Goal: Task Accomplishment & Management: Complete application form

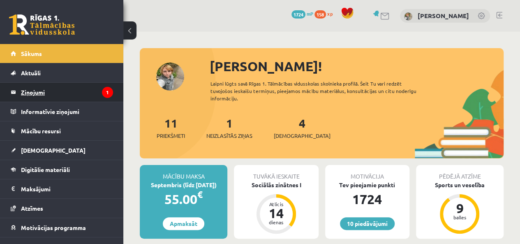
click at [77, 88] on legend "Ziņojumi 1" at bounding box center [67, 92] width 92 height 19
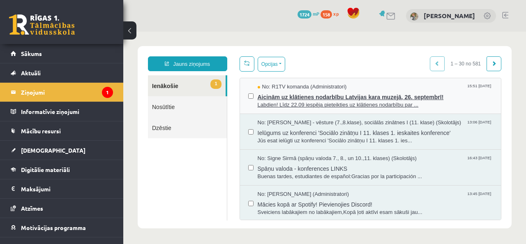
click at [382, 96] on span "Aicinām uz klātienes nodarbību Latvijas kara muzejā, 26. septembrī!" at bounding box center [376, 96] width 236 height 10
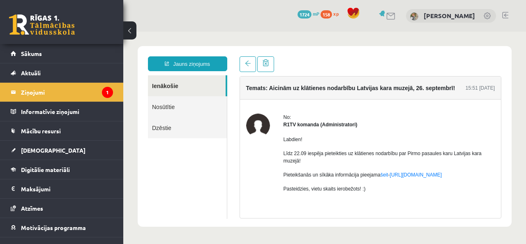
click at [45, 20] on link at bounding box center [42, 24] width 66 height 21
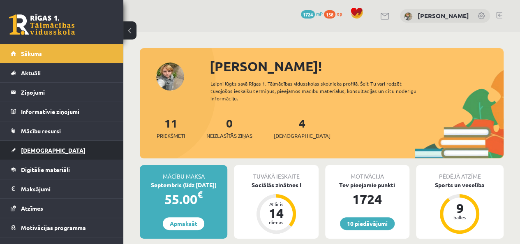
click at [49, 156] on link "[DEMOGRAPHIC_DATA]" at bounding box center [62, 150] width 102 height 19
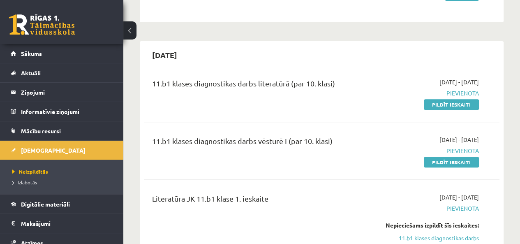
scroll to position [156, 0]
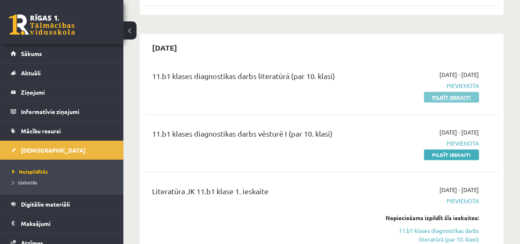
click at [458, 94] on link "Pildīt ieskaiti" at bounding box center [451, 97] width 55 height 11
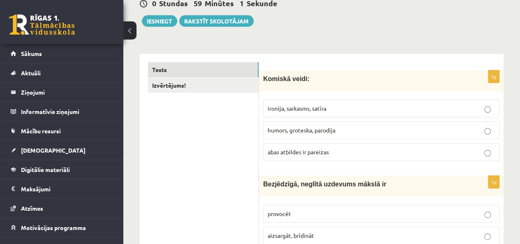
scroll to position [94, 0]
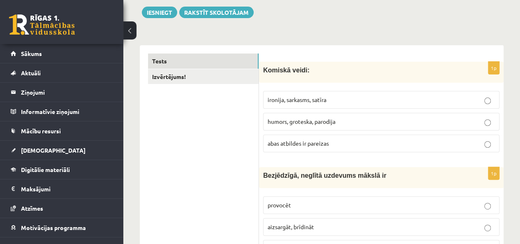
click at [409, 119] on p "humors, groteska, parodija" at bounding box center [381, 121] width 227 height 9
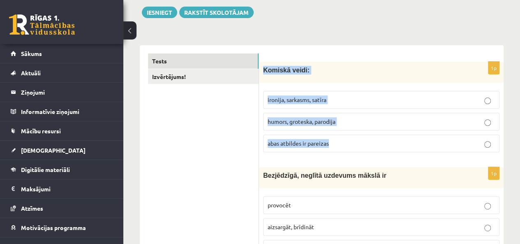
drag, startPoint x: 336, startPoint y: 145, endPoint x: 263, endPoint y: 73, distance: 102.6
click at [263, 73] on div "1p Komiskā veidi: ironija, sarkasms, satīra humors, groteska, parodija abas atb…" at bounding box center [381, 110] width 245 height 97
copy div "Komiskā veidi: ironija, sarkasms, satīra humors, groteska, parodija abas atbild…"
click at [292, 143] on span "abas atbildes ir pareizas" at bounding box center [298, 142] width 61 height 7
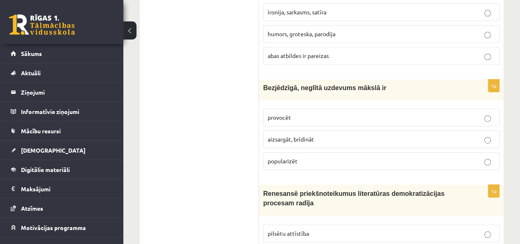
scroll to position [193, 0]
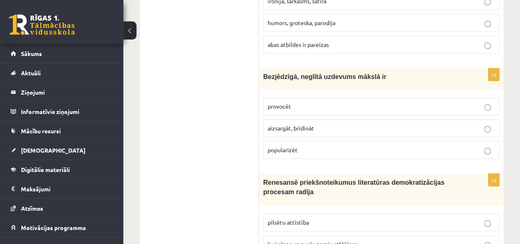
click at [488, 120] on label "aizsargāt, brīdināt" at bounding box center [381, 128] width 236 height 18
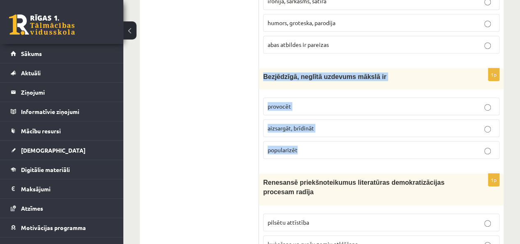
drag, startPoint x: 304, startPoint y: 148, endPoint x: 262, endPoint y: 76, distance: 84.2
click at [262, 76] on div "1p Bezjēdzīgā, neglītā uzdevums mākslā ir provocēt aizsargāt, brīdināt populari…" at bounding box center [381, 116] width 245 height 97
copy div "Bezjēdzīgā, neglītā uzdevums mākslā ir provocēt aizsargāt, brīdināt popularizēt"
click at [276, 107] on span "provocēt" at bounding box center [279, 105] width 23 height 7
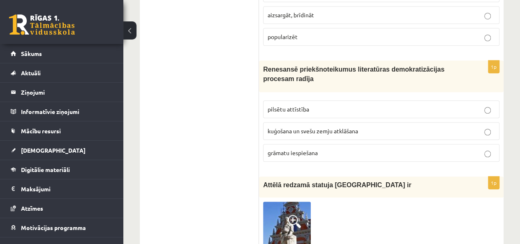
scroll to position [308, 0]
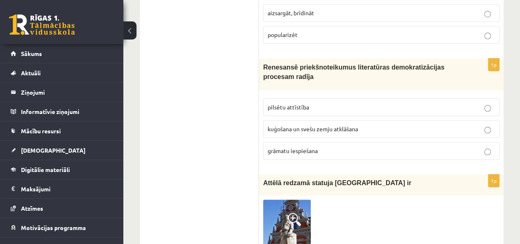
click at [373, 146] on p "grāmatu iespiešana" at bounding box center [381, 150] width 227 height 9
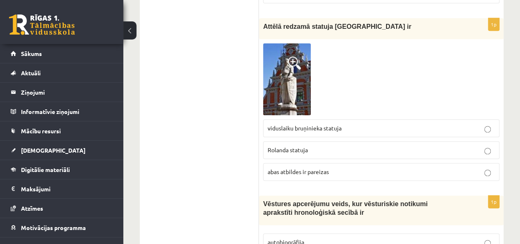
scroll to position [435, 0]
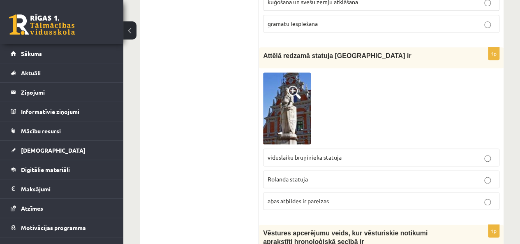
click at [456, 199] on p "abas atbildes ir pareizas" at bounding box center [381, 201] width 227 height 9
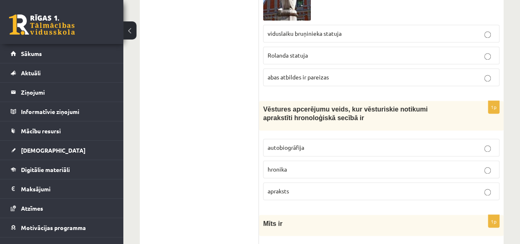
scroll to position [567, 0]
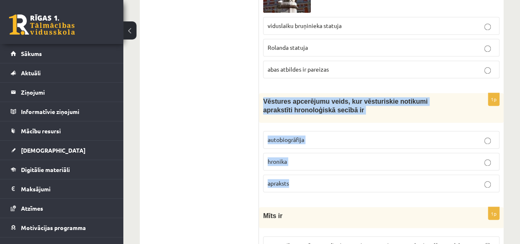
drag, startPoint x: 303, startPoint y: 179, endPoint x: 259, endPoint y: 96, distance: 93.4
click at [259, 96] on div "1p Vēstures apcerējumu veids, kur vēsturiskie notikumi aprakstīti hronoloģiskā …" at bounding box center [381, 146] width 245 height 106
copy div "Vēstures apcerējumu veids, kur vēsturiskie notikumi aprakstīti hronoloģiskā sec…"
click at [280, 159] on span "hronika" at bounding box center [277, 160] width 19 height 7
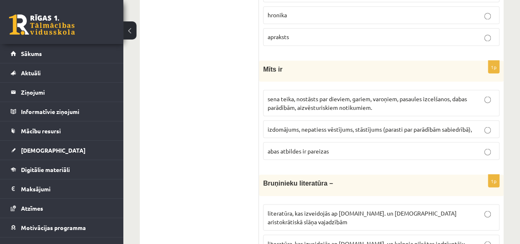
scroll to position [715, 0]
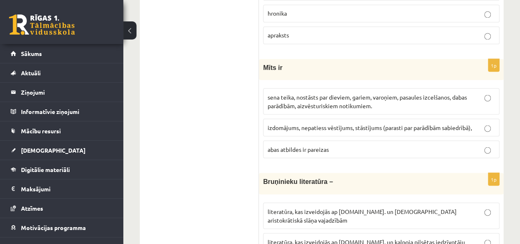
click at [463, 84] on fieldset "sena teika, nostāsts par dieviem, gariem, varoņiem, pasaules izcelšanos, dabas …" at bounding box center [381, 122] width 236 height 76
click at [462, 95] on span "sena teika, nostāsts par dieviem, gariem, varoņiem, pasaules izcelšanos, dabas …" at bounding box center [367, 101] width 199 height 16
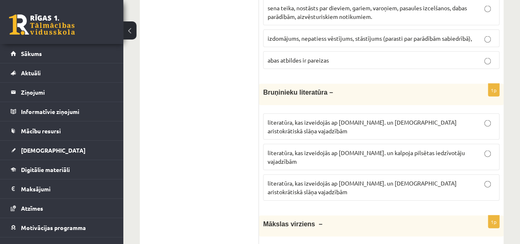
scroll to position [813, 0]
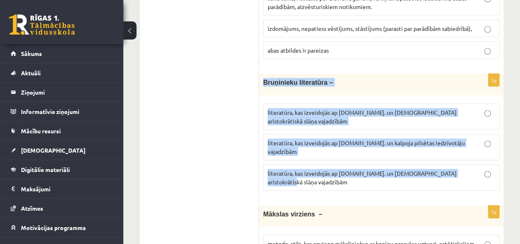
drag, startPoint x: 468, startPoint y: 150, endPoint x: 264, endPoint y: 79, distance: 216.5
click at [264, 79] on div "1p Bruņinieku literatūra – literatūra, kas izveidojās ap 20.gs. un kalpoja aris…" at bounding box center [381, 135] width 245 height 123
copy div "Bruņinieku literatūra – literatūra, kas izveidojās ap 20.gs. un kalpoja aristok…"
click at [301, 139] on span "literatūra, kas izveidojās ap 12.gs. un kalpoja pilsētas iedzīvotāju vajadzībām" at bounding box center [366, 147] width 197 height 16
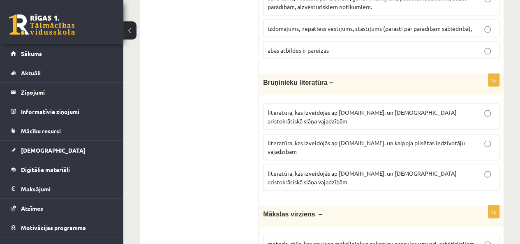
click at [390, 169] on span "literatūra, kas izveidojās ap 12.gs. un kalpoja aristokrātiskā slāņa vajadzībām" at bounding box center [362, 177] width 189 height 16
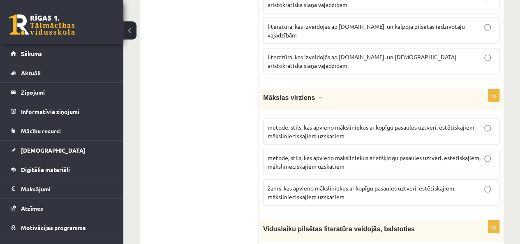
scroll to position [939, 0]
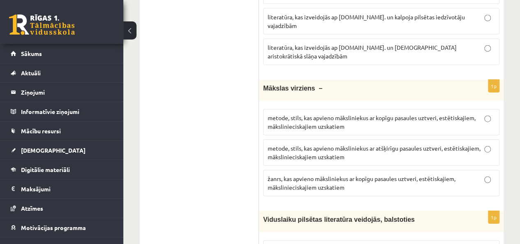
click at [442, 144] on p "metode, stils, kas apvieno māksliniekus ar atšķirīgu pasaules uztveri, estētisk…" at bounding box center [381, 152] width 227 height 17
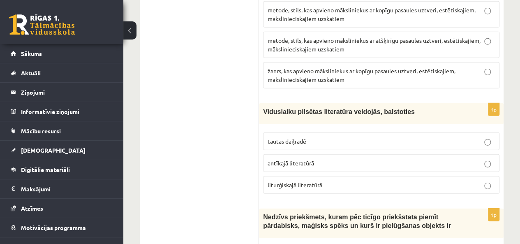
scroll to position [1054, 0]
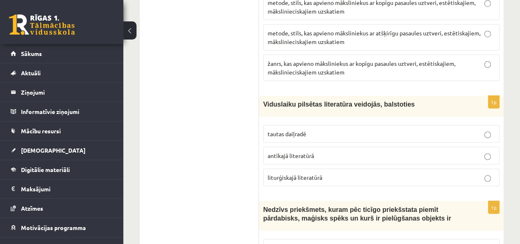
click at [461, 173] on p "liturģiskajā literatūrā" at bounding box center [381, 177] width 227 height 9
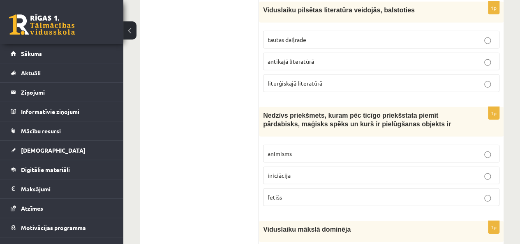
scroll to position [1153, 0]
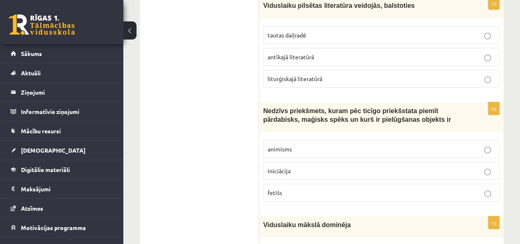
click at [294, 188] on p "fetišs" at bounding box center [381, 192] width 227 height 9
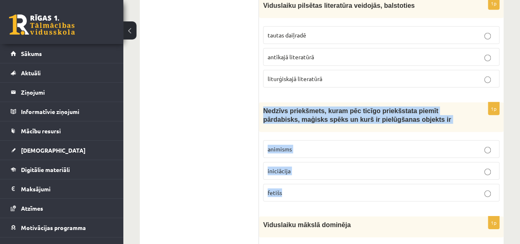
drag, startPoint x: 294, startPoint y: 155, endPoint x: 261, endPoint y: 75, distance: 86.7
click at [261, 102] on div "1p Nedzīvs priekšmets, kuram pēc ticīgo priekšstata piemīt pārdabisks, maģisks …" at bounding box center [381, 155] width 245 height 106
copy div "Nedzīvs priekšmets, kuram pēc ticīgo priekšstata piemīt pārdabisks, maģisks spē…"
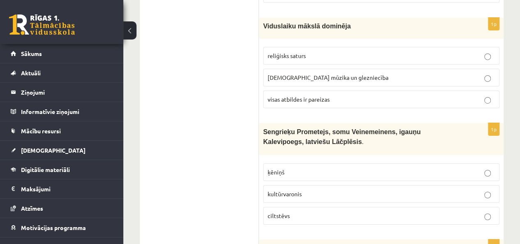
scroll to position [1367, 0]
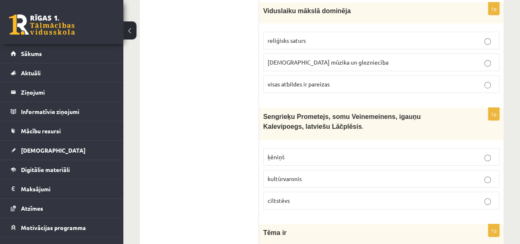
click at [458, 174] on p "kultūrvaronis" at bounding box center [381, 178] width 227 height 9
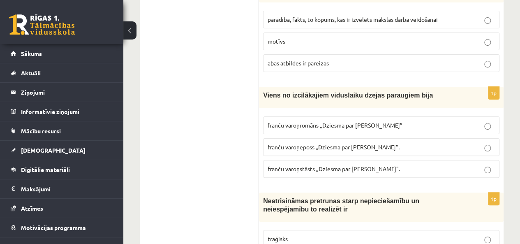
scroll to position [1614, 0]
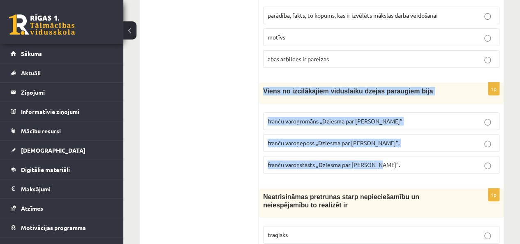
drag, startPoint x: 379, startPoint y: 127, endPoint x: 264, endPoint y: 59, distance: 133.3
click at [264, 83] on div "1p Viens no izcilākajiem viduslaiku dzejas paraugiem bija franču varoņromāns „D…" at bounding box center [381, 131] width 245 height 97
copy div "Viens no izcilākajiem viduslaiku dzejas paraugiem bija franču varoņromāns „Dzie…"
click at [302, 134] on label "franču varoņeposs „Dziesma par Rolandu”," at bounding box center [381, 143] width 236 height 18
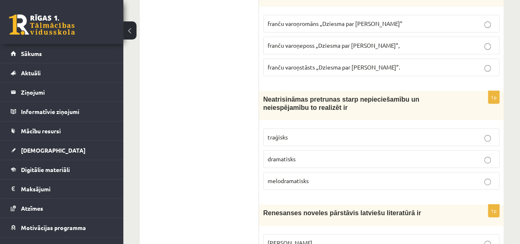
scroll to position [1712, 0]
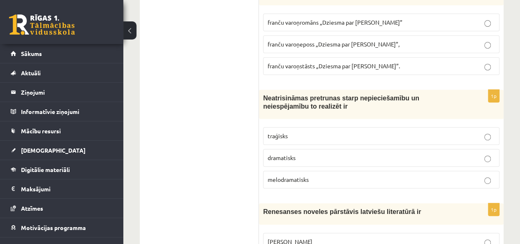
click at [471, 175] on p "melodramatisks" at bounding box center [381, 179] width 227 height 9
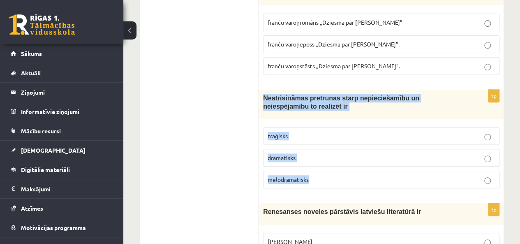
drag, startPoint x: 312, startPoint y: 140, endPoint x: 262, endPoint y: 60, distance: 94.2
click at [262, 90] on div "1p Neatrisināmas pretrunas starp nepieciešamību un neiespējamību to realizēt ir…" at bounding box center [381, 143] width 245 height 106
copy div "Neatrisināmas pretrunas starp nepieciešamību un neiespējamību to realizēt ir tr…"
click at [300, 132] on p "traģisks" at bounding box center [381, 136] width 227 height 9
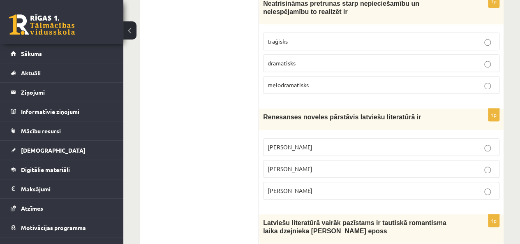
scroll to position [1811, 0]
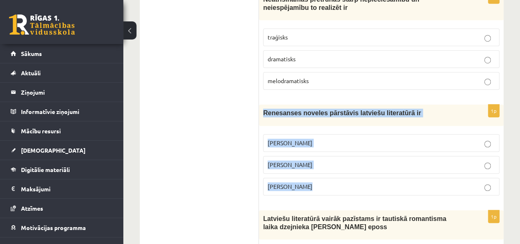
drag, startPoint x: 309, startPoint y: 148, endPoint x: 262, endPoint y: 74, distance: 86.7
click at [262, 104] on div "1p Renesanses noveles pārstāvis latviešu literatūrā ir Rūdolfs Blaumanis Kārlis…" at bounding box center [381, 152] width 245 height 97
copy div "Renesanses noveles pārstāvis latviešu literatūrā ir Rūdolfs Blaumanis Kārlis Sk…"
click at [295, 183] on span "Jānis Ezeriņš" at bounding box center [290, 186] width 45 height 7
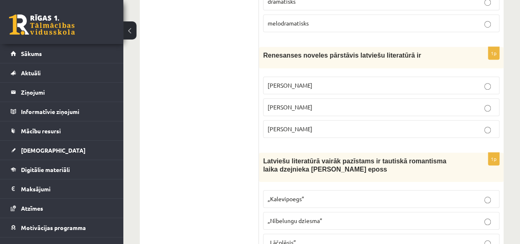
scroll to position [1877, 0]
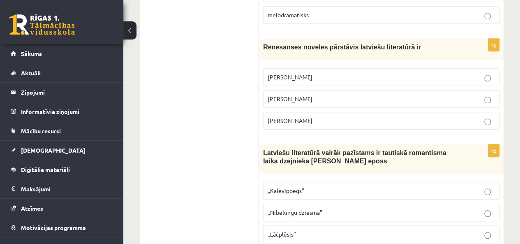
click at [486, 225] on label "„Lāčplēsis”" at bounding box center [381, 234] width 236 height 18
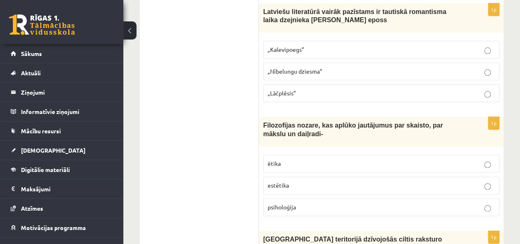
scroll to position [2025, 0]
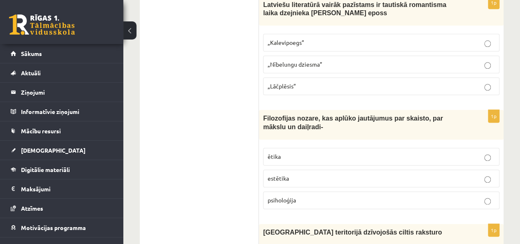
click at [479, 174] on p "estētika" at bounding box center [381, 178] width 227 height 9
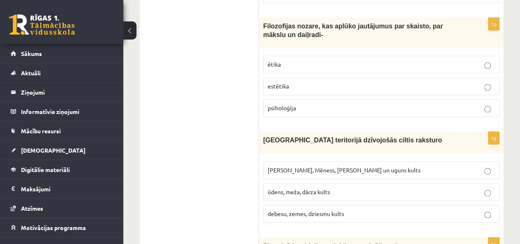
scroll to position [2124, 0]
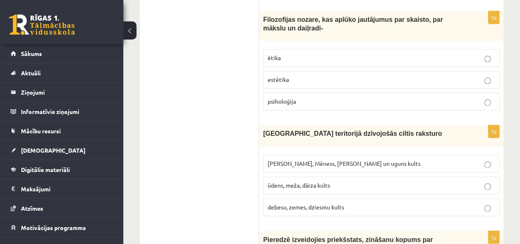
click at [420, 159] on p "Saules, Mēness, Pērkona un uguns kults" at bounding box center [381, 163] width 227 height 9
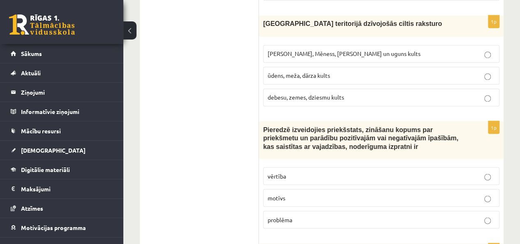
scroll to position [2239, 0]
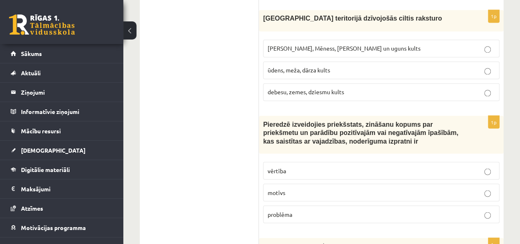
click at [484, 162] on label "vērtība" at bounding box center [381, 171] width 236 height 18
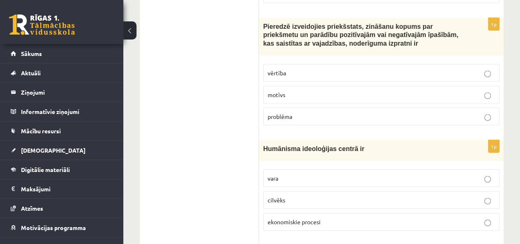
scroll to position [2337, 0]
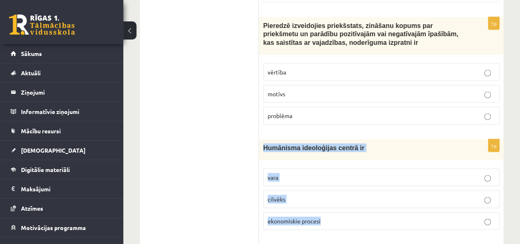
drag, startPoint x: 327, startPoint y: 177, endPoint x: 260, endPoint y: 107, distance: 96.6
click at [260, 139] on div "1p Humānisma ideoloģijas centrā ir vara cilvēks ekonomiskie procesi" at bounding box center [381, 187] width 245 height 97
copy div "Humānisma ideoloģijas centrā ir vara cilvēks ekonomiskie procesi"
click at [276, 195] on span "cilvēks" at bounding box center [277, 198] width 18 height 7
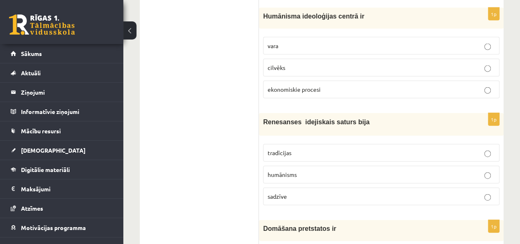
scroll to position [2469, 0]
click at [346, 192] on p "sadzīve" at bounding box center [381, 196] width 227 height 9
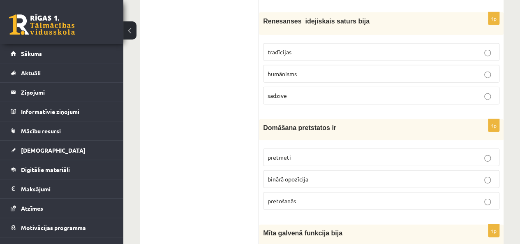
scroll to position [2584, 0]
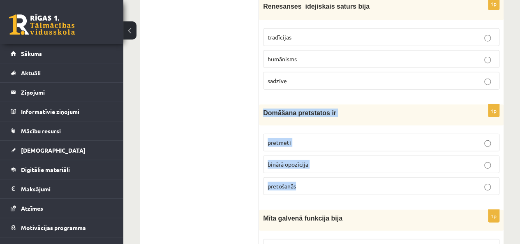
drag, startPoint x: 301, startPoint y: 145, endPoint x: 260, endPoint y: 67, distance: 87.7
click at [260, 104] on div "1p Domāšana pretstatos ir pretmeti binārā opozīcija pretošanās" at bounding box center [381, 152] width 245 height 97
copy div "Domāšana pretstatos ir pretmeti binārā opozīcija pretošanās"
click at [304, 155] on label "binārā opozīcija" at bounding box center [381, 164] width 236 height 18
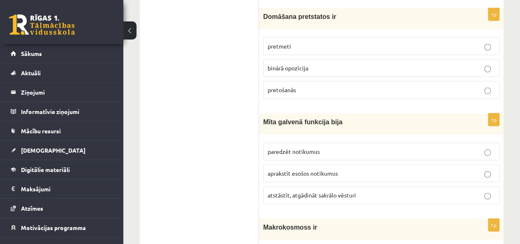
scroll to position [2683, 0]
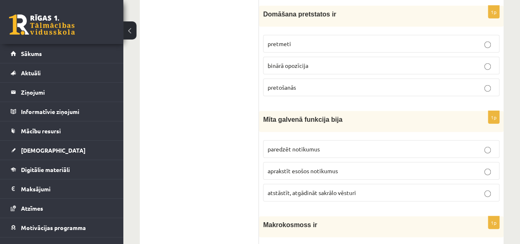
click at [431, 188] on p "atstāstīt, atgādināt sakrālo vēsturi" at bounding box center [381, 192] width 227 height 9
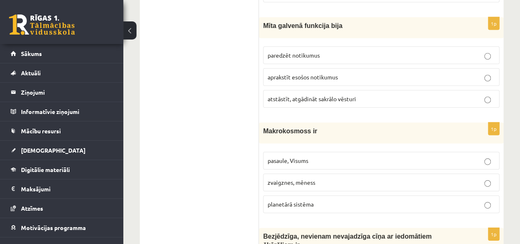
scroll to position [2782, 0]
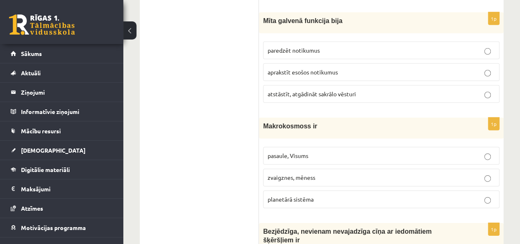
click at [430, 173] on p "zvaigznes, mēness" at bounding box center [381, 177] width 227 height 9
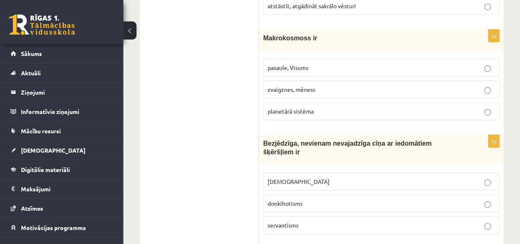
scroll to position [2880, 0]
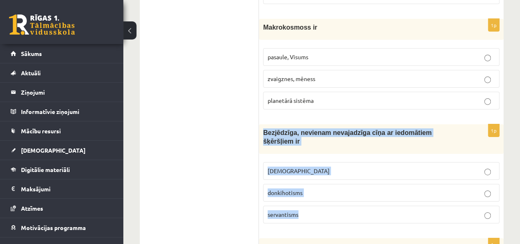
drag, startPoint x: 308, startPoint y: 160, endPoint x: 263, endPoint y: 88, distance: 85.1
click at [263, 124] on div "1p Bezjēdzīga, nevienam nevajadzīga cīņa ar iedomātiem šķēršļiem ir minhauzenis…" at bounding box center [381, 177] width 245 height 106
click at [275, 189] on span "donkihotisms" at bounding box center [285, 192] width 35 height 7
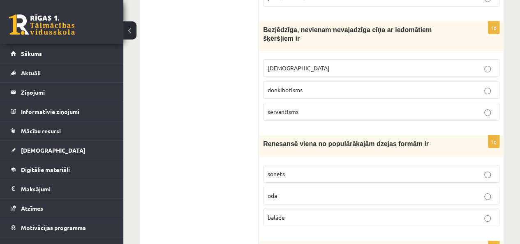
scroll to position [2995, 0]
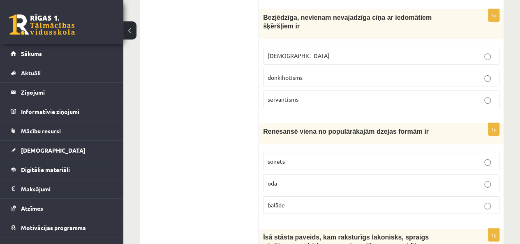
click at [465, 157] on p "sonets" at bounding box center [381, 161] width 227 height 9
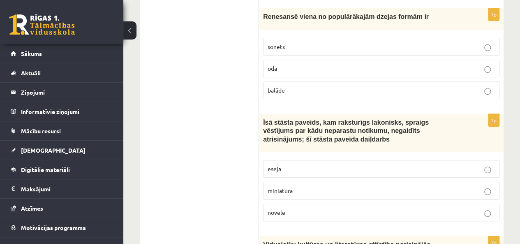
scroll to position [3110, 0]
click at [308, 186] on p "miniatūra" at bounding box center [381, 190] width 227 height 9
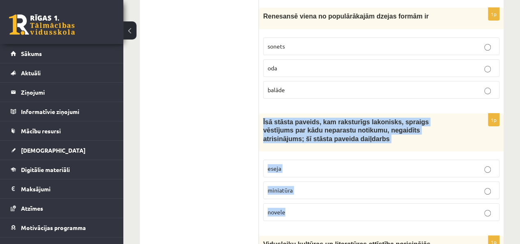
drag, startPoint x: 294, startPoint y: 148, endPoint x: 259, endPoint y: 65, distance: 89.6
click at [259, 113] on div "1p Īsā stāsta paveids, kam raksturīgs lakonisks, spraigs vēstījums par kādu nep…" at bounding box center [381, 170] width 245 height 114
click at [290, 208] on p "novele" at bounding box center [381, 212] width 227 height 9
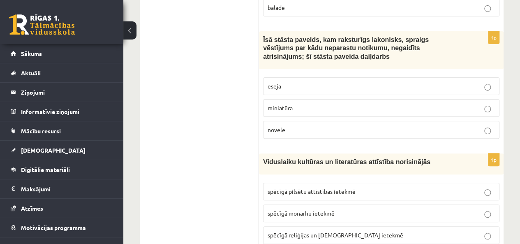
scroll to position [3193, 0]
click at [491, 231] on p "spēcīgā reliģijas un baznīcas ietekmē" at bounding box center [381, 235] width 227 height 9
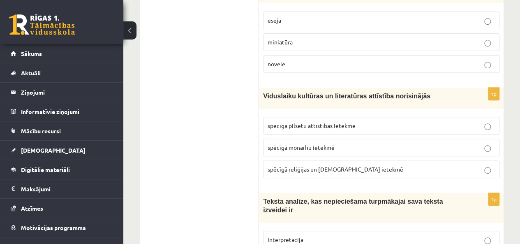
scroll to position [3260, 0]
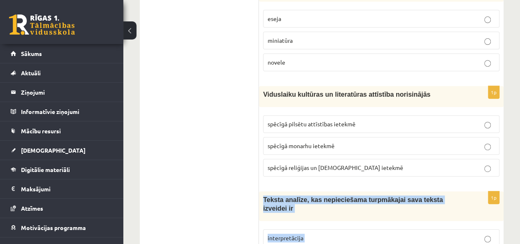
drag, startPoint x: 303, startPoint y: 209, endPoint x: 263, endPoint y: 136, distance: 83.6
click at [263, 191] on div "1p Teksta analīze, kas nepieciešama turpmākajai sava teksta izveidei ir interpr…" at bounding box center [381, 244] width 245 height 106
click at [292, 234] on span "interpretācija" at bounding box center [286, 237] width 36 height 7
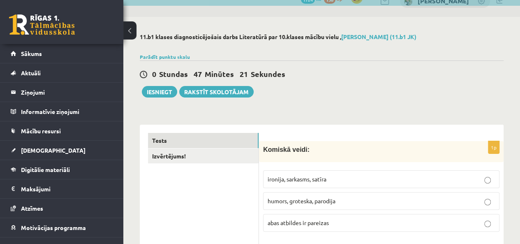
scroll to position [0, 0]
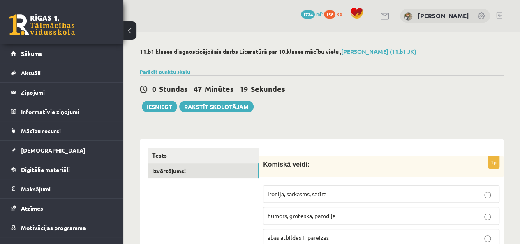
click at [238, 175] on link "Izvērtējums!" at bounding box center [203, 170] width 111 height 15
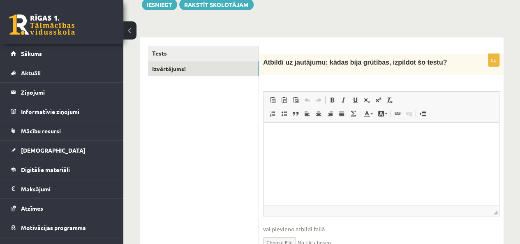
scroll to position [102, 0]
click at [433, 147] on html at bounding box center [382, 134] width 236 height 25
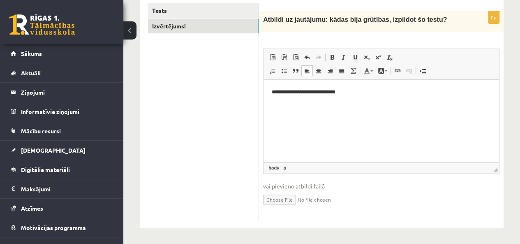
click at [277, 202] on input "file" at bounding box center [381, 198] width 236 height 17
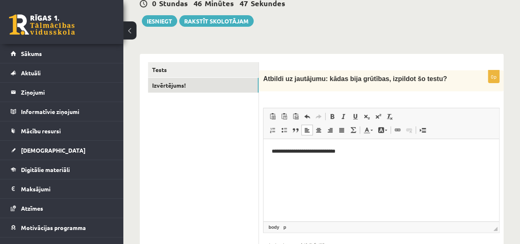
scroll to position [56, 0]
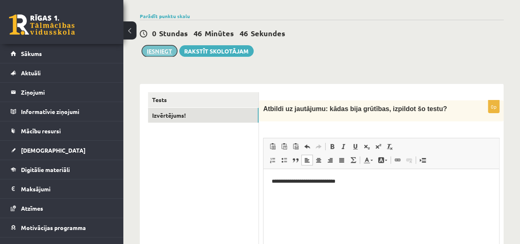
click at [160, 56] on button "Iesniegt" at bounding box center [159, 51] width 35 height 12
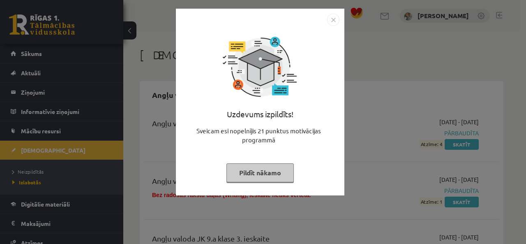
click at [256, 176] on button "Pildīt nākamo" at bounding box center [260, 172] width 67 height 19
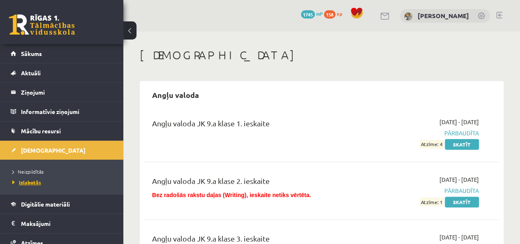
click at [21, 181] on span "Izlabotās" at bounding box center [26, 182] width 29 height 7
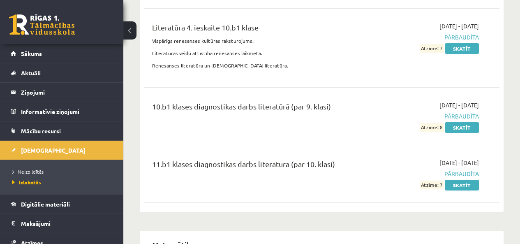
scroll to position [4573, 0]
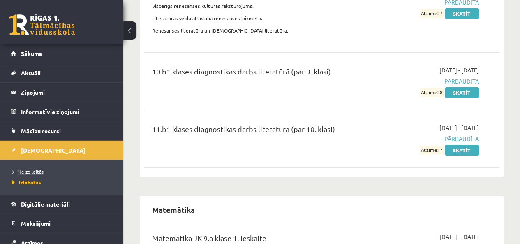
click at [35, 169] on span "Neizpildītās" at bounding box center [27, 171] width 31 height 7
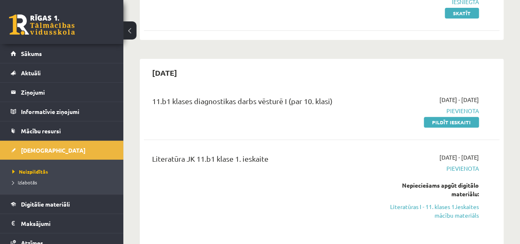
scroll to position [132, 0]
click at [446, 121] on link "Pildīt ieskaiti" at bounding box center [451, 121] width 55 height 11
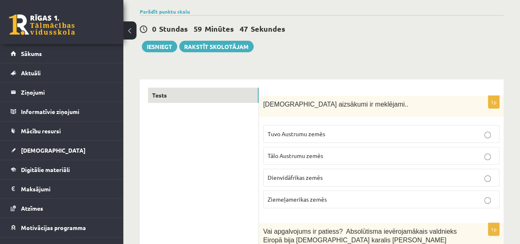
scroll to position [64, 0]
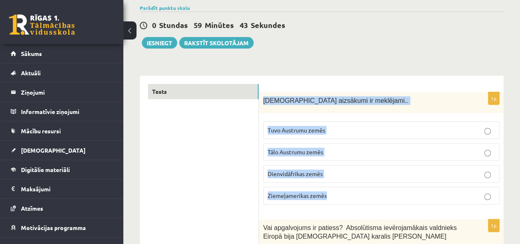
drag, startPoint x: 340, startPoint y: 193, endPoint x: 260, endPoint y: 104, distance: 120.3
click at [260, 104] on div "1p Kristietības aizsākumi ir meklējami.. Tuvo Austrumu zemēs Tālo Austrumu zemē…" at bounding box center [381, 151] width 245 height 119
copy div "Kristietības aizsākumi ir meklējami.. Tuvo Austrumu zemēs Tālo Austrumu zemēs D…"
click at [316, 126] on p "Tuvo Austrumu zemēs" at bounding box center [381, 130] width 227 height 9
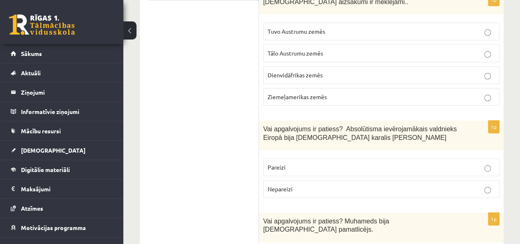
scroll to position [179, 0]
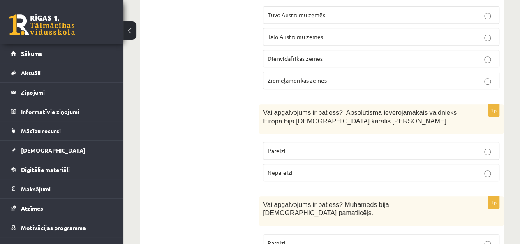
click at [486, 146] on p "Pareizi" at bounding box center [381, 150] width 227 height 9
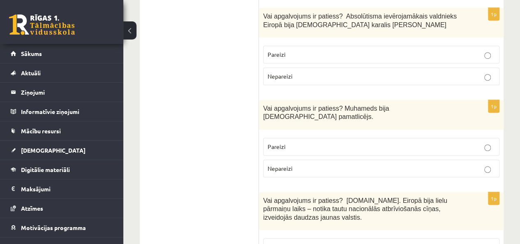
scroll to position [283, 0]
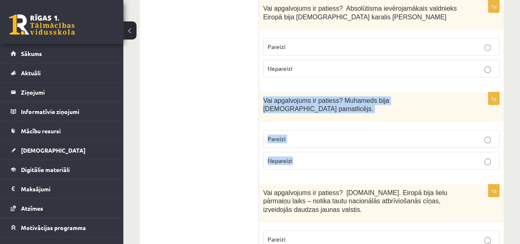
drag, startPoint x: 300, startPoint y: 150, endPoint x: 264, endPoint y: 106, distance: 57.0
click at [264, 106] on div "1p Vai apgalvojums ir patiess? Muhameds bija islāma pamatlicējs. Pareizi Nepare…" at bounding box center [381, 134] width 245 height 84
copy div "Vai apgalvojums ir patiess? Muhameds bija islāma pamatlicējs. Pareizi Nepareizi"
click at [282, 134] on p "Pareizi" at bounding box center [381, 138] width 227 height 9
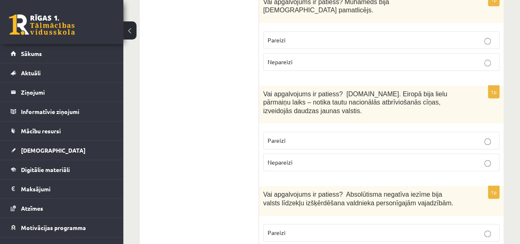
scroll to position [398, 0]
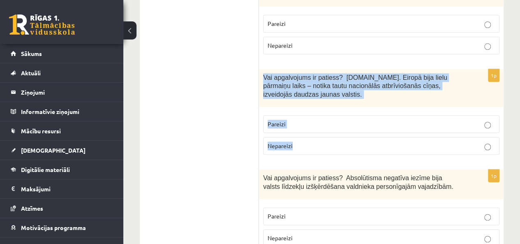
drag, startPoint x: 303, startPoint y: 138, endPoint x: 263, endPoint y: 65, distance: 83.2
click at [263, 69] on div "1p Vai apgalvojums ir patiess? 19.gs. Eiropā bija lielu pārmaiņu laiks – notika…" at bounding box center [381, 115] width 245 height 92
copy div "Vai apgalvojums ir patiess? 19.gs. Eiropā bija lielu pārmaiņu laiks – notika ta…"
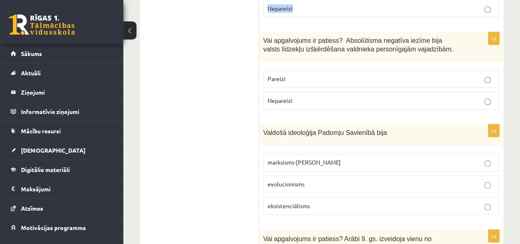
scroll to position [546, 0]
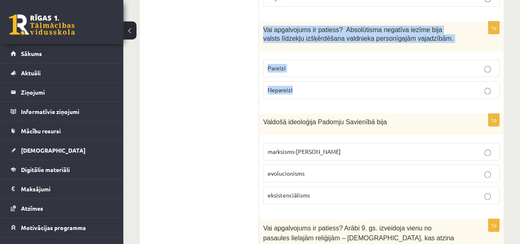
drag, startPoint x: 303, startPoint y: 78, endPoint x: 261, endPoint y: 19, distance: 72.3
click at [261, 21] on div "1p Vai apgalvojums ir patiess? Absolūtisma negatīva iezīme bija valsts līdzekļu…" at bounding box center [381, 63] width 245 height 84
copy div "Vai apgalvojums ir patiess? Absolūtisma negatīva iezīme bija valsts līdzekļu iz…"
click at [310, 64] on p "Pareizi" at bounding box center [381, 68] width 227 height 9
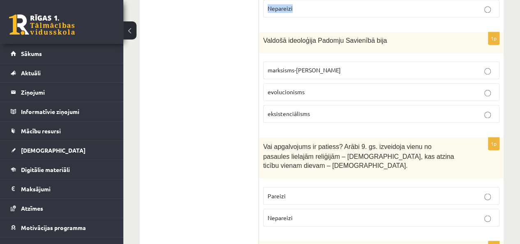
scroll to position [628, 0]
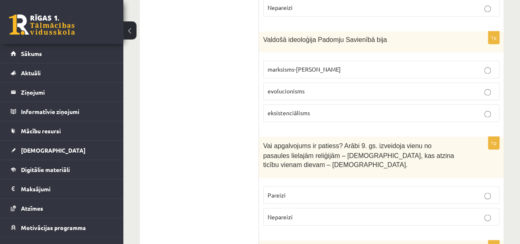
click at [387, 65] on p "marksisms-ļeņinisms" at bounding box center [381, 69] width 227 height 9
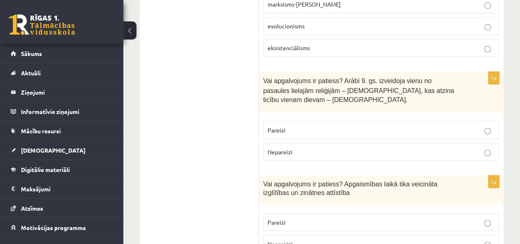
scroll to position [694, 0]
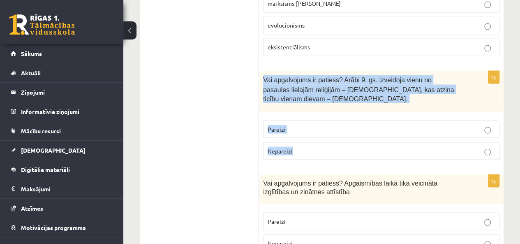
drag, startPoint x: 307, startPoint y: 125, endPoint x: 259, endPoint y: 68, distance: 74.1
click at [259, 71] on div "1p Vai apgalvojums ir patiess? Arābi 9. gs. izveidoja vienu no pasaules lielajā…" at bounding box center [381, 118] width 245 height 95
copy div "Vai apgalvojums ir patiess? Arābi 9. gs. izveidoja vienu no pasaules lielajām r…"
click at [294, 146] on p "Nepareizi" at bounding box center [381, 150] width 227 height 9
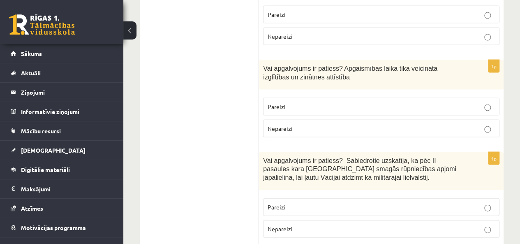
scroll to position [809, 0]
click at [480, 102] on p "Pareizi" at bounding box center [381, 106] width 227 height 9
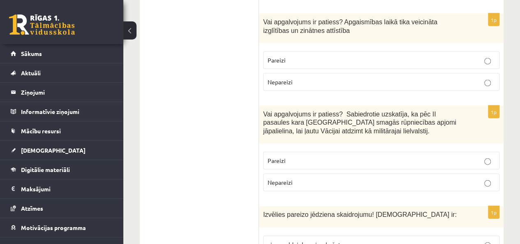
scroll to position [859, 0]
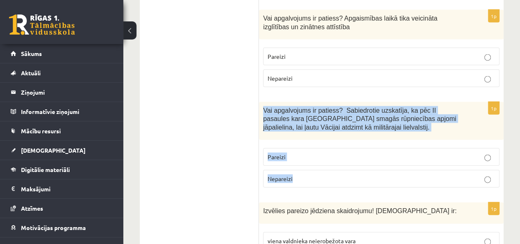
drag, startPoint x: 302, startPoint y: 157, endPoint x: 261, endPoint y: 86, distance: 81.3
click at [261, 102] on div "1p Vai apgalvojums ir patiess? Sabiedrotie uzskatīja, ka pēc II pasaules kara V…" at bounding box center [381, 148] width 245 height 92
copy div "Vai apgalvojums ir patiess? Sabiedrotie uzskatīja, ka pēc II pasaules kara Vāci…"
click at [371, 174] on p "Nepareizi" at bounding box center [381, 178] width 227 height 9
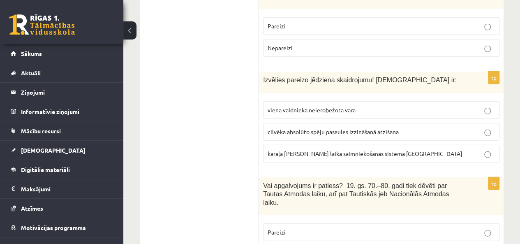
scroll to position [990, 0]
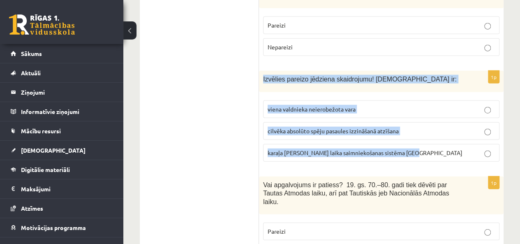
drag, startPoint x: 410, startPoint y: 130, endPoint x: 261, endPoint y: 60, distance: 164.4
click at [261, 71] on div "1p Izvēlies pareizo jēdziena skaidrojumu! Absolūtisms ir: viena valdnieka neier…" at bounding box center [381, 119] width 245 height 97
copy div "Izvēlies pareizo jēdziena skaidrojumu! Absolūtisms ir: viena valdnieka neierobe…"
click at [331, 105] on span "viena valdnieka neierobežota vara" at bounding box center [312, 108] width 88 height 7
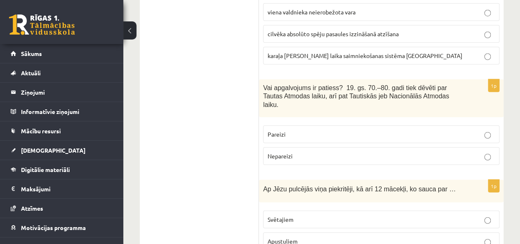
scroll to position [1089, 0]
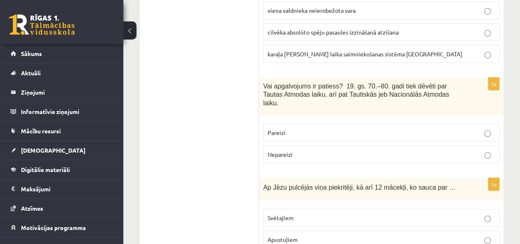
click at [368, 150] on p "Nepareizi" at bounding box center [381, 154] width 227 height 9
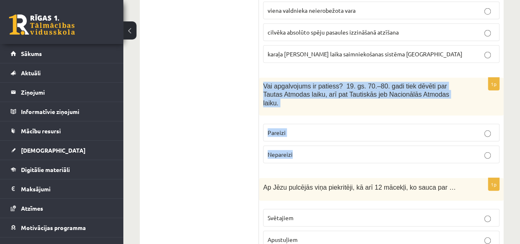
drag, startPoint x: 300, startPoint y: 122, endPoint x: 263, endPoint y: 61, distance: 71.0
click at [263, 78] on div "1p Vai apgalvojums ir patiess? 19. gs. 70.–80. gadi tiek dēvēti par Tautas Atmo…" at bounding box center [381, 124] width 245 height 92
copy div "Vai apgalvojums ir patiess? 19. gs. 70.–80. gadi tiek dēvēti par Tautas Atmodas…"
click at [320, 128] on p "Pareizi" at bounding box center [381, 132] width 227 height 9
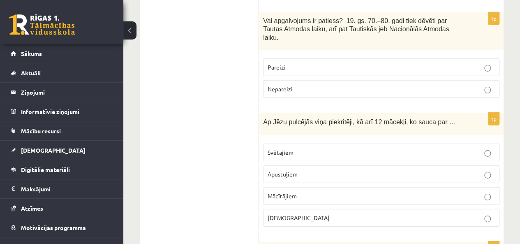
scroll to position [1155, 0]
click at [429, 165] on label "Apustuļiem" at bounding box center [381, 174] width 236 height 18
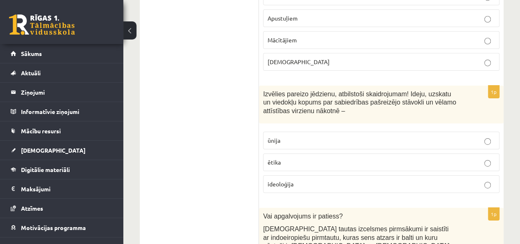
scroll to position [1319, 0]
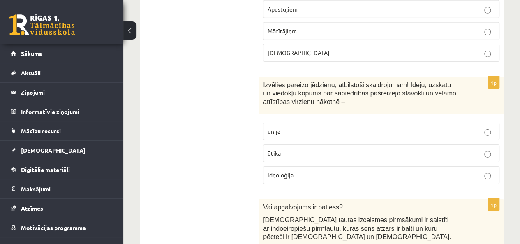
click at [416, 171] on p "ideoloģija" at bounding box center [381, 175] width 227 height 9
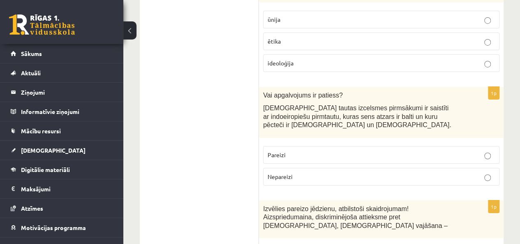
scroll to position [1434, 0]
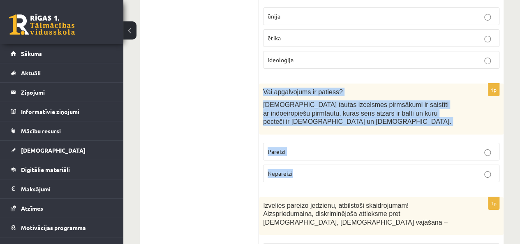
drag, startPoint x: 303, startPoint y: 136, endPoint x: 262, endPoint y: 57, distance: 88.8
click at [262, 83] on div "1p Vai apgalvojums ir patiess? Latviešu tautas izcelsmes pirmsākumi ir saistīti…" at bounding box center [381, 135] width 245 height 105
copy div "Vai apgalvojums ir patiess? Latviešu tautas izcelsmes pirmsākumi ir saistīti ar…"
click at [334, 147] on p "Pareizi" at bounding box center [381, 151] width 227 height 9
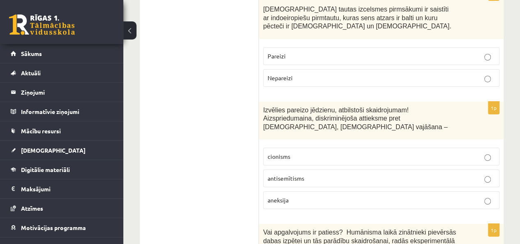
scroll to position [1533, 0]
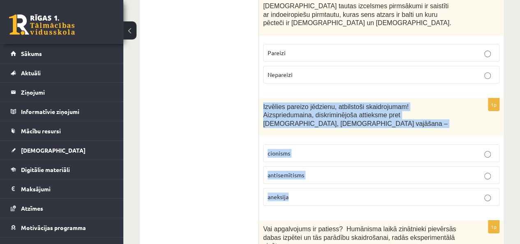
drag, startPoint x: 299, startPoint y: 157, endPoint x: 260, endPoint y: 68, distance: 96.5
click at [260, 98] on div "1p Izvēlies pareizo jēdzienu, atbilstoši skaidrojumam! Aizspriedumaina, diskrim…" at bounding box center [381, 155] width 245 height 114
copy div "Izvēlies pareizo jēdzienu, atbilstoši skaidrojumam! Aizspriedumaina, diskriminē…"
click at [333, 166] on label "antisemītisms" at bounding box center [381, 175] width 236 height 18
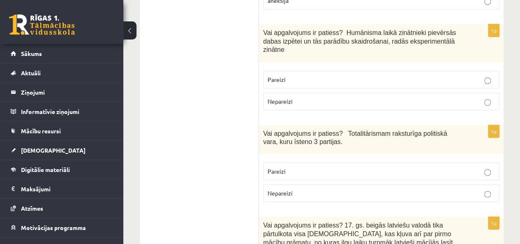
scroll to position [1730, 0]
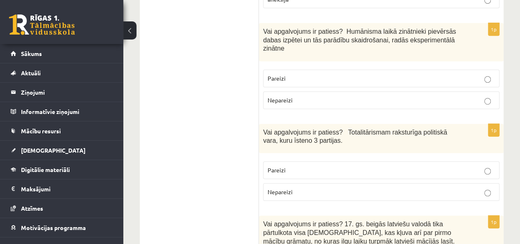
click at [411, 166] on p "Pareizi" at bounding box center [381, 170] width 227 height 9
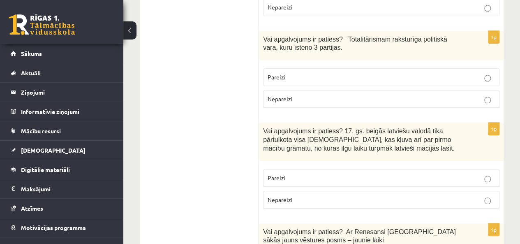
scroll to position [1829, 0]
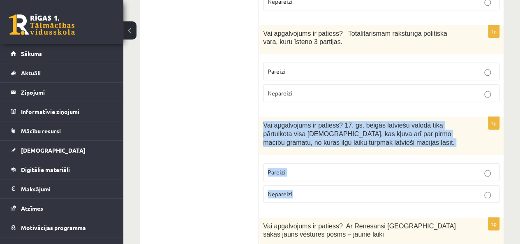
drag, startPoint x: 299, startPoint y: 139, endPoint x: 261, endPoint y: 65, distance: 83.5
click at [261, 117] on div "1p Vai apgalvojums ir patiess? 17. gs. beigās latviešu valodā tika pārtulkota v…" at bounding box center [381, 163] width 245 height 92
click at [319, 163] on label "Pareizi" at bounding box center [381, 172] width 236 height 18
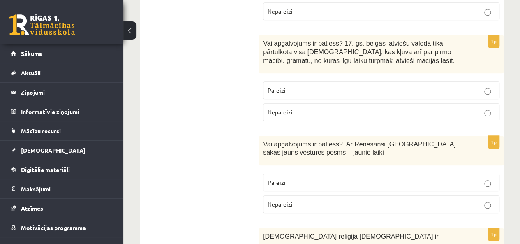
scroll to position [1911, 0]
click at [463, 178] on p "Pareizi" at bounding box center [381, 182] width 227 height 9
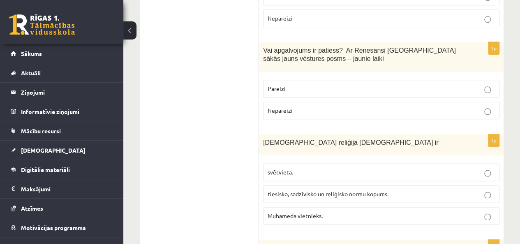
scroll to position [2010, 0]
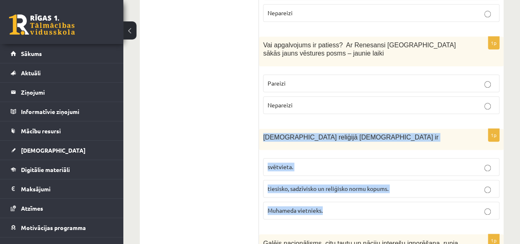
drag, startPoint x: 331, startPoint y: 153, endPoint x: 262, endPoint y: 80, distance: 99.5
click at [262, 129] on div "1p Islāma reliģijā Šariata ir svētvieta. tiesisko, sadzīvisko un reliģisko norm…" at bounding box center [381, 177] width 245 height 97
click at [316, 185] on span "tiesisko, sadzīvisko un reliģisko normu kopums." at bounding box center [328, 188] width 121 height 7
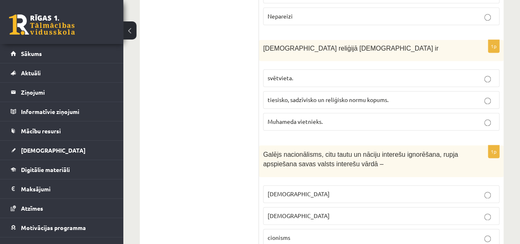
scroll to position [2109, 0]
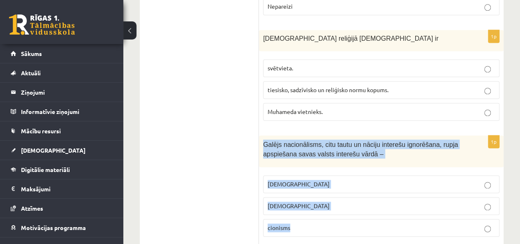
drag, startPoint x: 303, startPoint y: 171, endPoint x: 262, endPoint y: 88, distance: 91.8
click at [262, 135] on div "1p Galējs nacionālisms, citu tautu un nāciju interešu ignorēšana, rupja apspieš…" at bounding box center [381, 189] width 245 height 108
click at [334, 180] on p "šovinisms" at bounding box center [381, 184] width 227 height 9
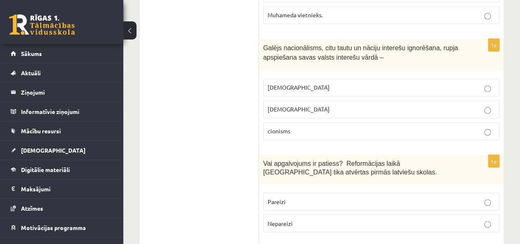
scroll to position [2224, 0]
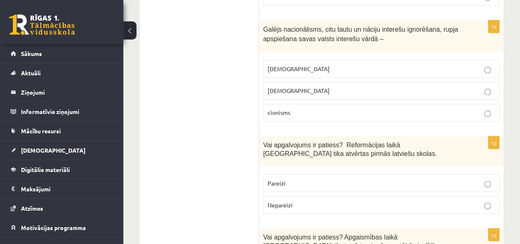
click at [461, 200] on p "Nepareizi" at bounding box center [381, 204] width 227 height 9
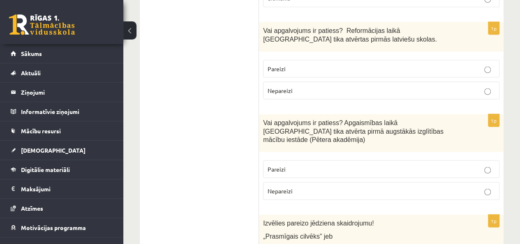
scroll to position [2339, 0]
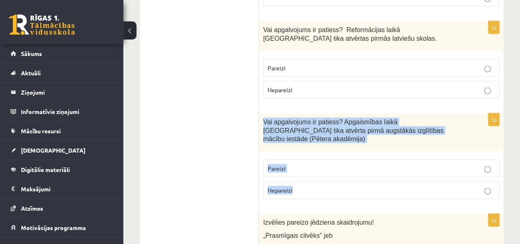
drag, startPoint x: 300, startPoint y: 123, endPoint x: 263, endPoint y: 59, distance: 74.3
click at [263, 113] on div "1p Vai apgalvojums ir patiess? Apgaismības laikā Jelgavā tika atvērta pirmā aug…" at bounding box center [381, 159] width 245 height 92
click at [292, 164] on p "Pareizi" at bounding box center [381, 168] width 227 height 9
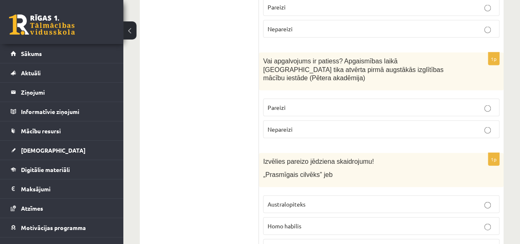
scroll to position [2405, 0]
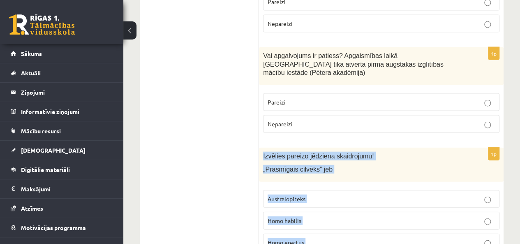
drag, startPoint x: 310, startPoint y: 196, endPoint x: 260, endPoint y: 90, distance: 117.2
click at [260, 148] on div "1p Izvēlies pareizo jēdziena skaidrojumu! „Prasmīgais cilvēks” jeb Australopite…" at bounding box center [381, 214] width 245 height 132
click at [324, 216] on p "Homo habilis" at bounding box center [381, 220] width 227 height 9
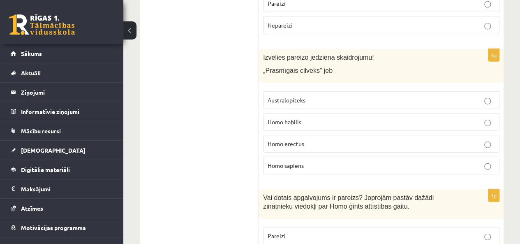
scroll to position [2520, 0]
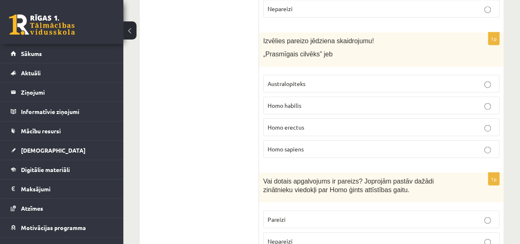
click at [482, 211] on label "Pareizi" at bounding box center [381, 220] width 236 height 18
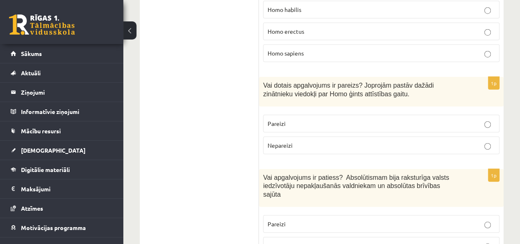
scroll to position [2604, 0]
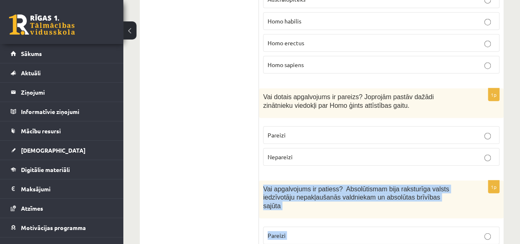
drag, startPoint x: 303, startPoint y: 179, endPoint x: 262, endPoint y: 119, distance: 72.0
click at [262, 181] on div "1p Vai apgalvojums ir patiess? Absolūtismam bija raksturīga valsts iedzīvotāju …" at bounding box center [381, 227] width 245 height 92
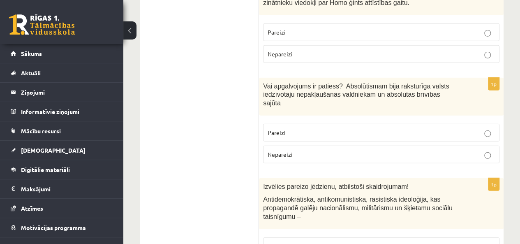
scroll to position [2719, 0]
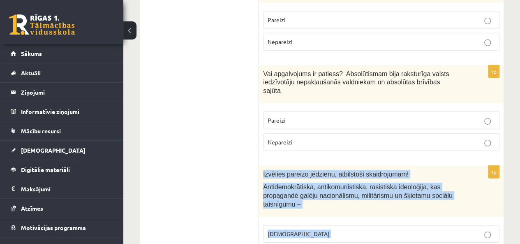
drag, startPoint x: 294, startPoint y: 192, endPoint x: 262, endPoint y: 97, distance: 100.5
click at [262, 166] on div "1p Izvēlies pareizo jēdzienu, atbilstoši skaidrojumam! Antidemokrātiska, antiko…" at bounding box center [381, 229] width 245 height 127
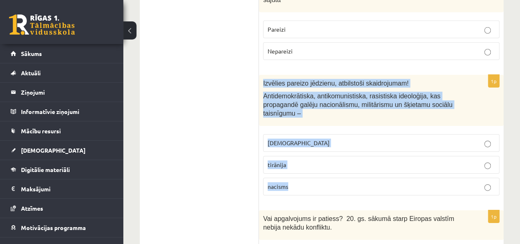
scroll to position [2818, 0]
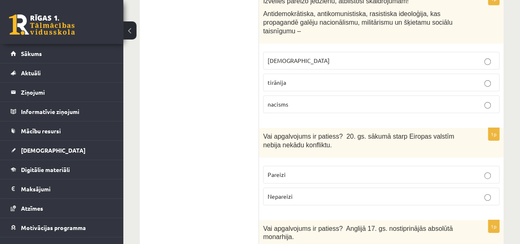
scroll to position [2900, 0]
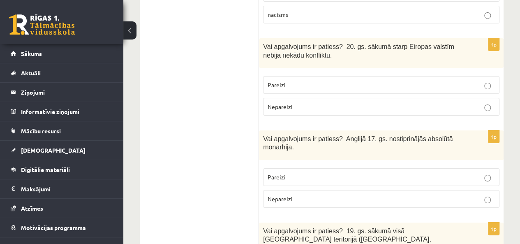
scroll to position [2995, 0]
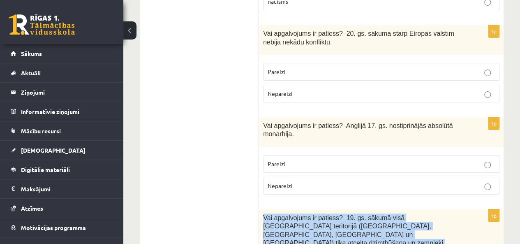
drag, startPoint x: 317, startPoint y: 202, endPoint x: 261, endPoint y: 126, distance: 94.7
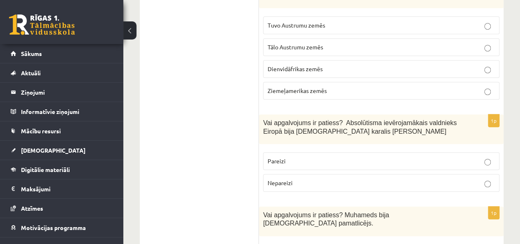
scroll to position [0, 0]
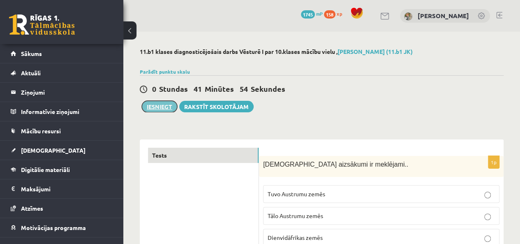
click at [162, 107] on button "Iesniegt" at bounding box center [159, 107] width 35 height 12
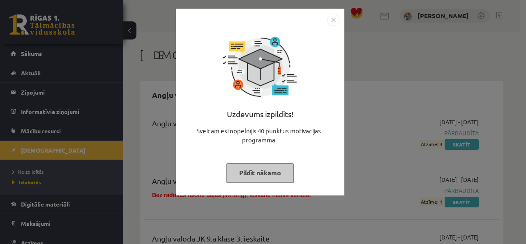
click at [255, 173] on button "Pildīt nākamo" at bounding box center [260, 172] width 67 height 19
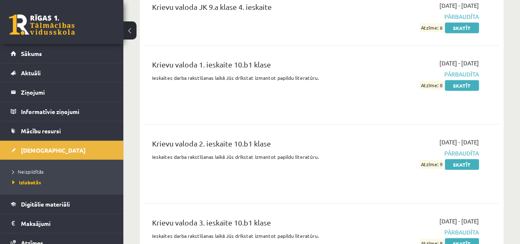
scroll to position [2733, 0]
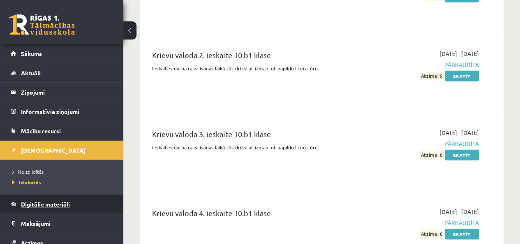
click at [30, 200] on span "Digitālie materiāli" at bounding box center [45, 203] width 49 height 7
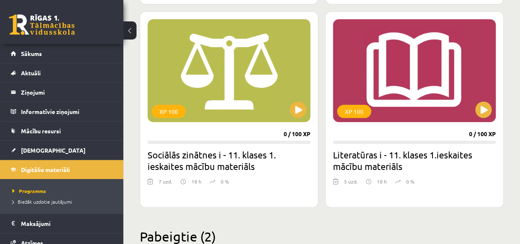
scroll to position [1165, 0]
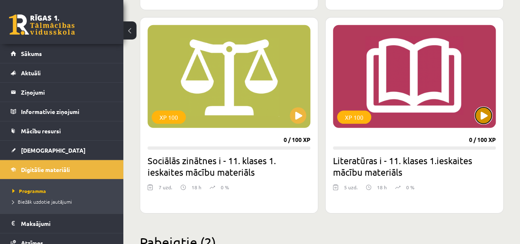
click at [486, 118] on button at bounding box center [483, 115] width 16 height 16
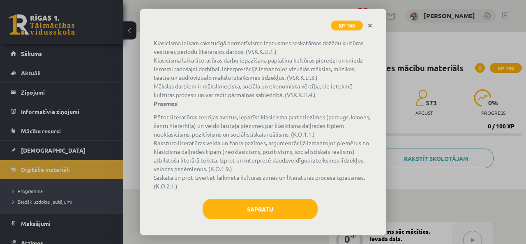
scroll to position [107, 0]
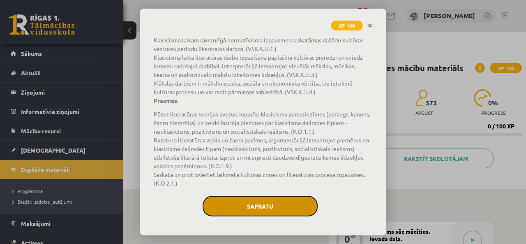
click at [288, 208] on button "Sapratu" at bounding box center [260, 206] width 115 height 21
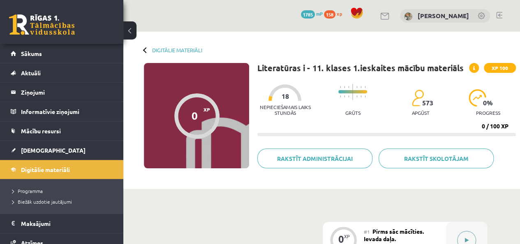
click at [463, 242] on button at bounding box center [466, 240] width 19 height 19
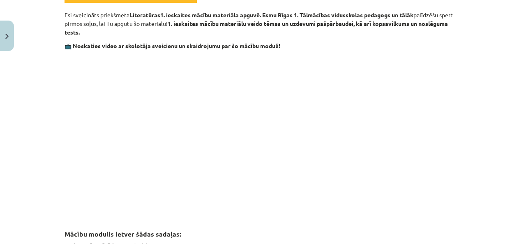
scroll to position [148, 0]
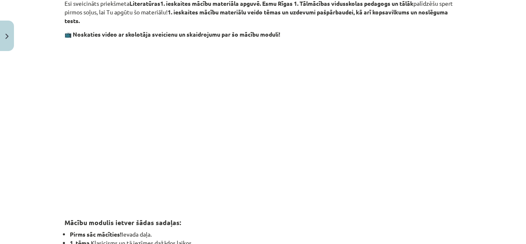
click at [433, 149] on p at bounding box center [263, 119] width 397 height 150
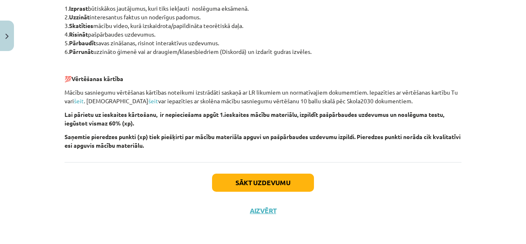
scroll to position [616, 0]
click at [296, 180] on button "Sākt uzdevumu" at bounding box center [263, 182] width 102 height 18
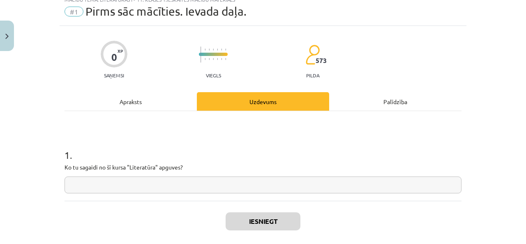
scroll to position [21, 0]
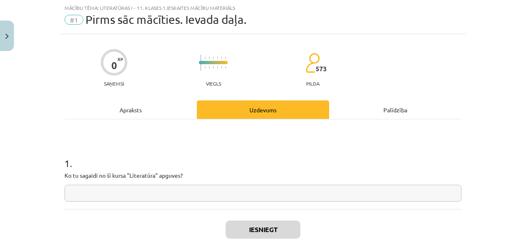
click at [269, 187] on input "text" at bounding box center [263, 193] width 397 height 17
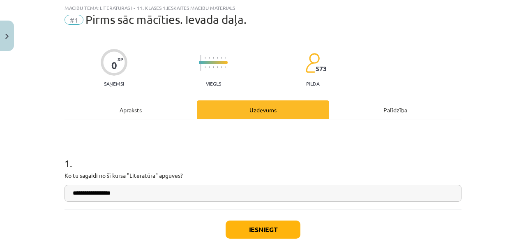
type input "**********"
click at [255, 231] on button "Iesniegt" at bounding box center [263, 229] width 75 height 18
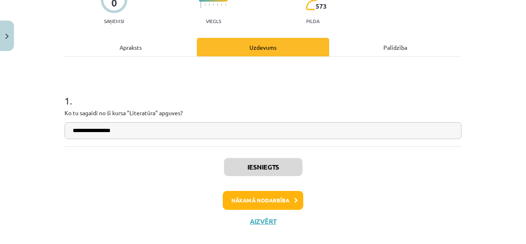
scroll to position [86, 0]
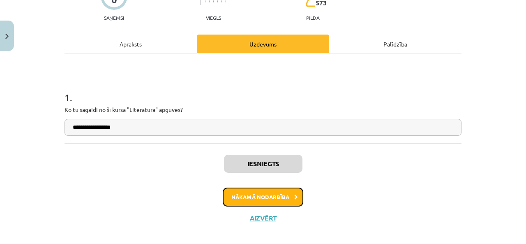
click at [294, 193] on button "Nākamā nodarbība" at bounding box center [263, 197] width 81 height 19
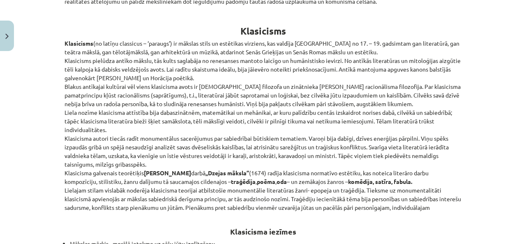
scroll to position [351, 0]
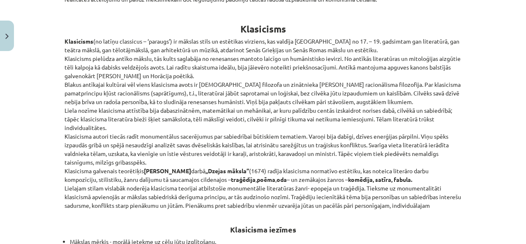
click at [319, 145] on p "Klasicisms (no latīņu classicus – ‘paraugs’) ir mākslas stils un estētikas virz…" at bounding box center [263, 123] width 397 height 173
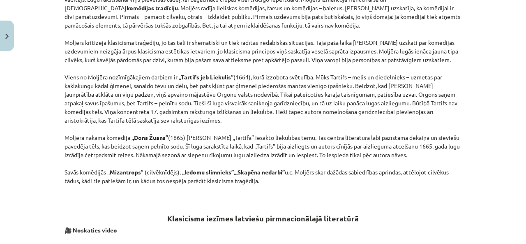
scroll to position [1003, 0]
